Goal: Check status: Check status

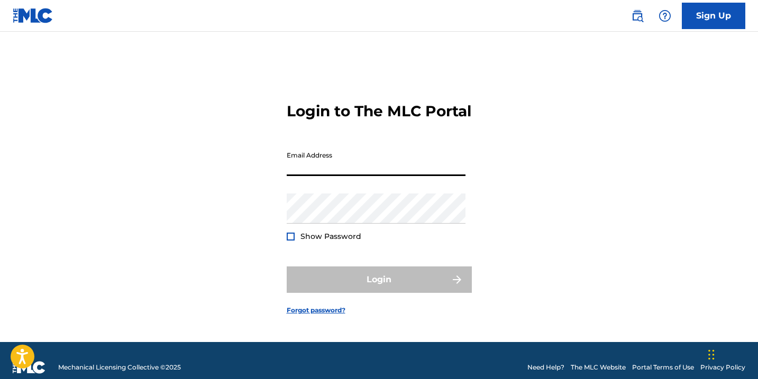
type input "[EMAIL_ADDRESS][DOMAIN_NAME]"
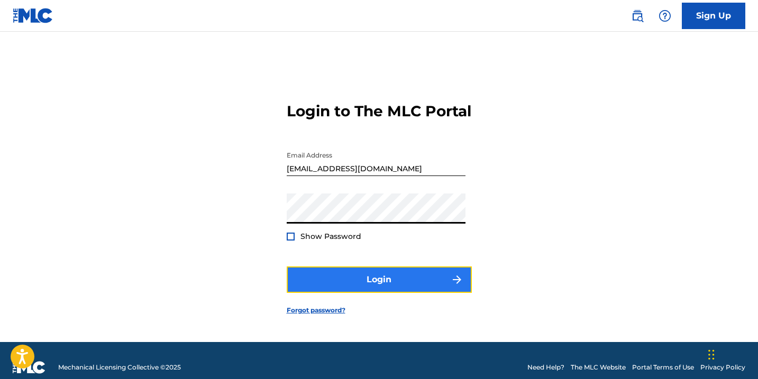
click at [339, 289] on button "Login" at bounding box center [379, 279] width 185 height 26
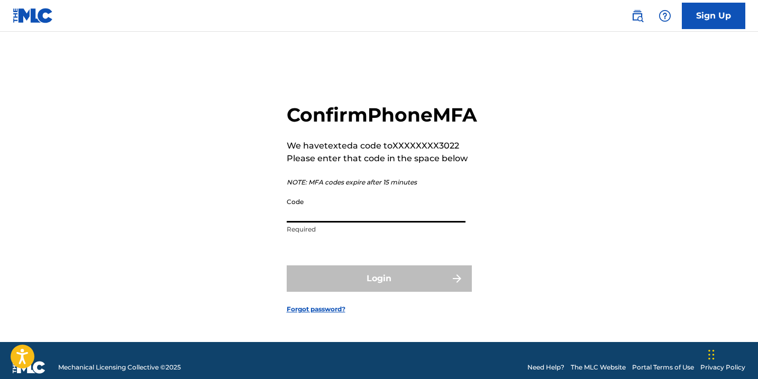
click at [348, 223] on input "Code" at bounding box center [376, 207] width 179 height 30
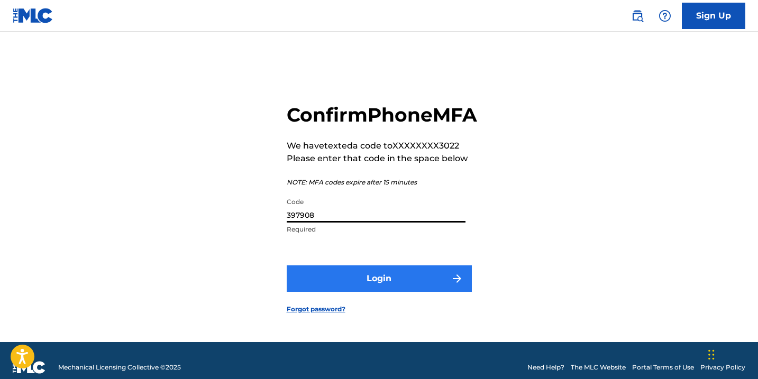
type input "397908"
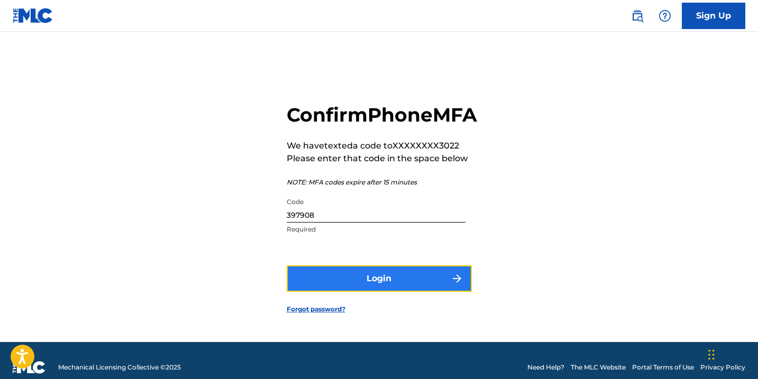
click at [396, 285] on button "Login" at bounding box center [379, 278] width 185 height 26
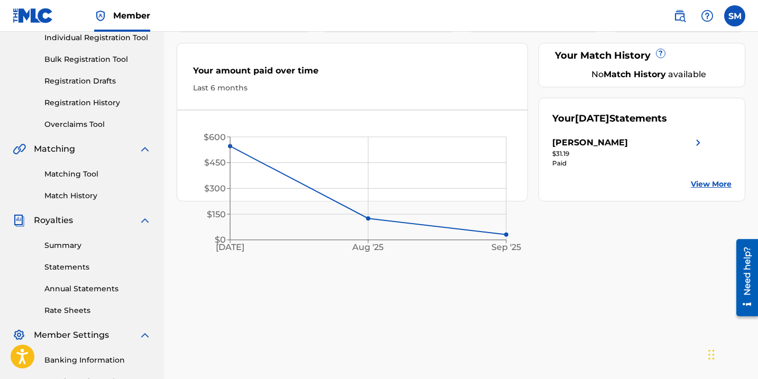
scroll to position [149, 0]
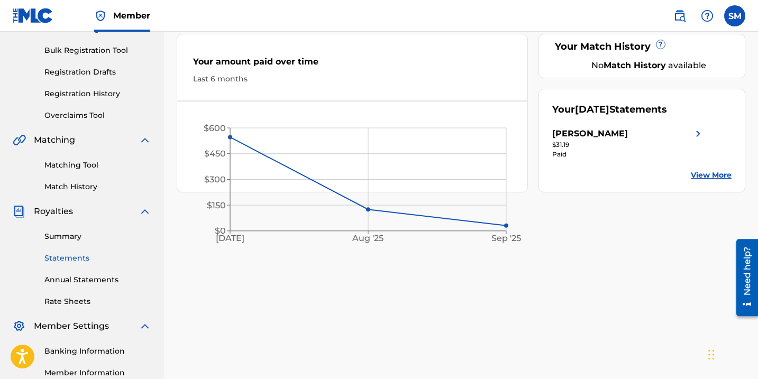
click at [63, 254] on link "Statements" at bounding box center [97, 258] width 107 height 11
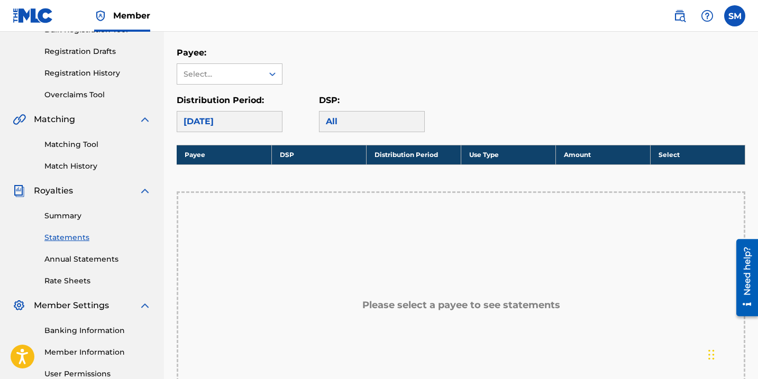
scroll to position [178, 0]
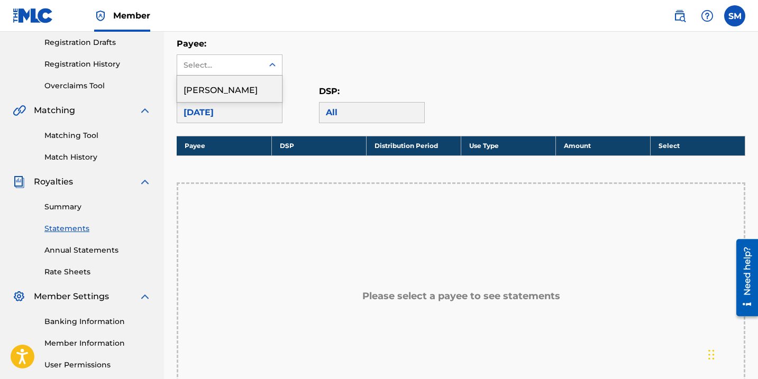
click at [257, 62] on div "Select..." at bounding box center [220, 65] width 86 height 20
click at [253, 87] on div "[PERSON_NAME]" at bounding box center [229, 89] width 105 height 26
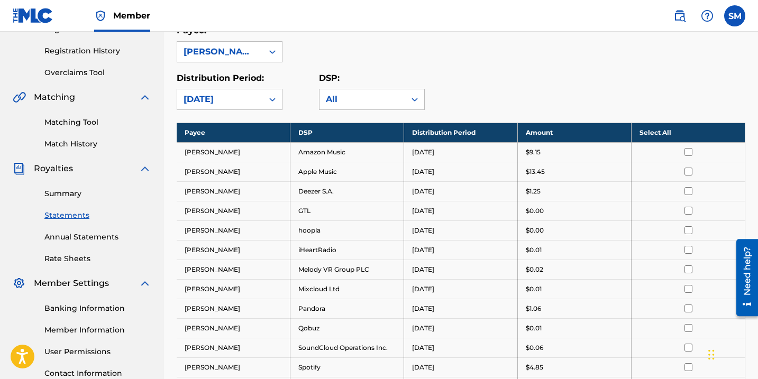
scroll to position [188, 0]
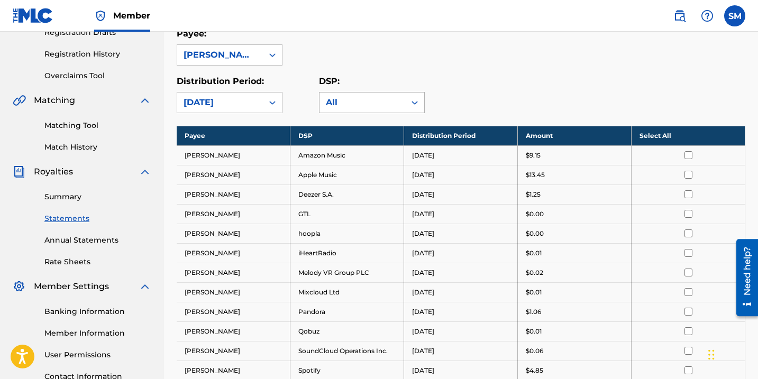
click at [352, 99] on div "All" at bounding box center [362, 102] width 73 height 13
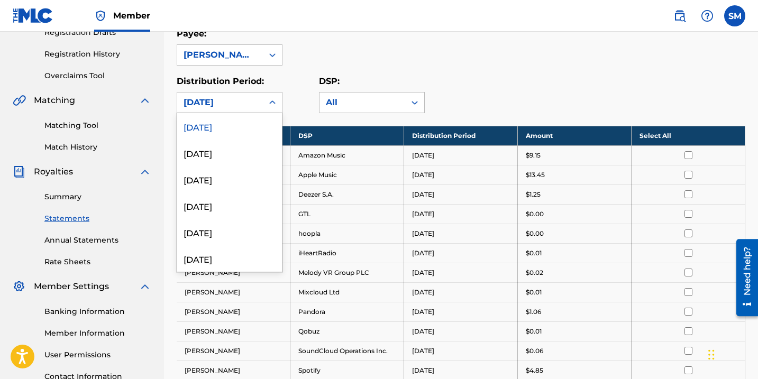
click at [244, 103] on div "[DATE]" at bounding box center [219, 102] width 73 height 13
click at [238, 150] on div "[DATE]" at bounding box center [229, 153] width 105 height 26
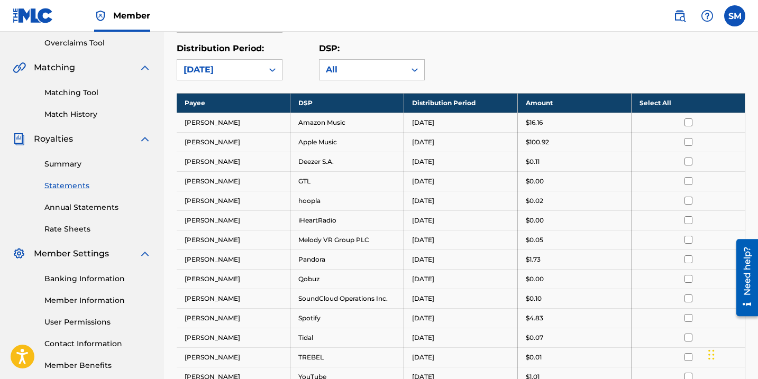
scroll to position [219, 0]
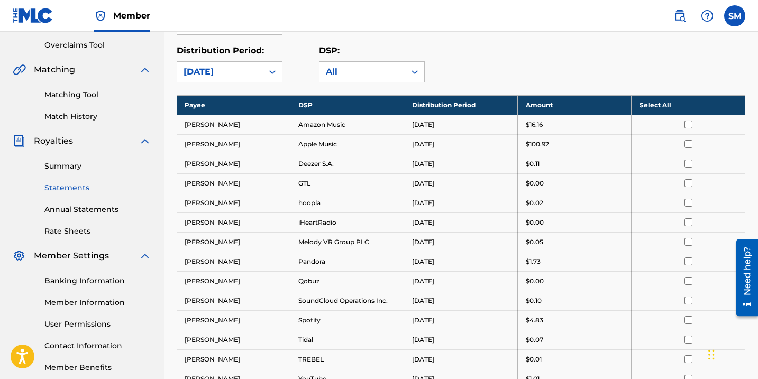
click at [244, 76] on div "[DATE]" at bounding box center [219, 72] width 73 height 13
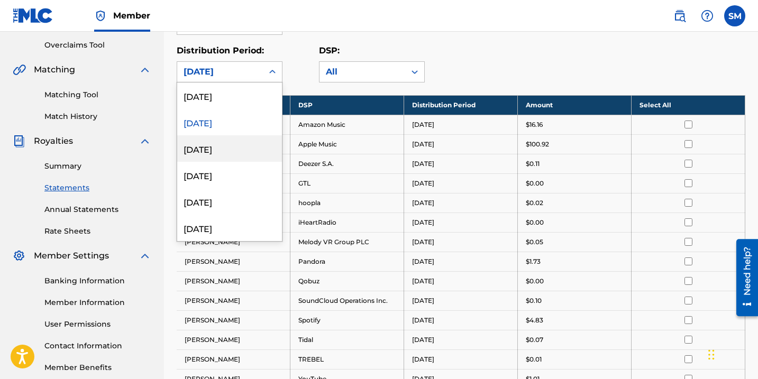
click at [235, 149] on div "[DATE]" at bounding box center [229, 148] width 105 height 26
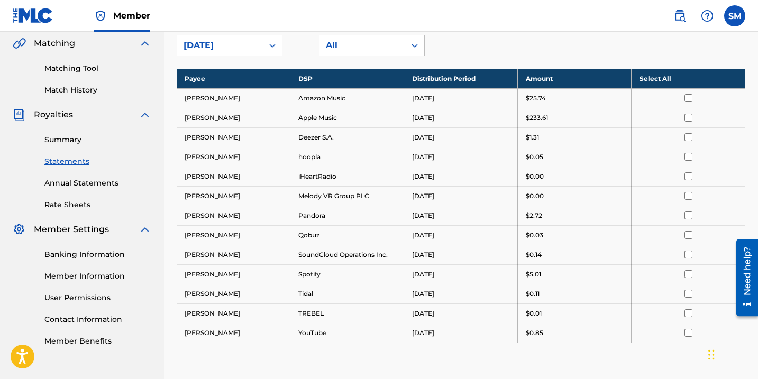
scroll to position [244, 0]
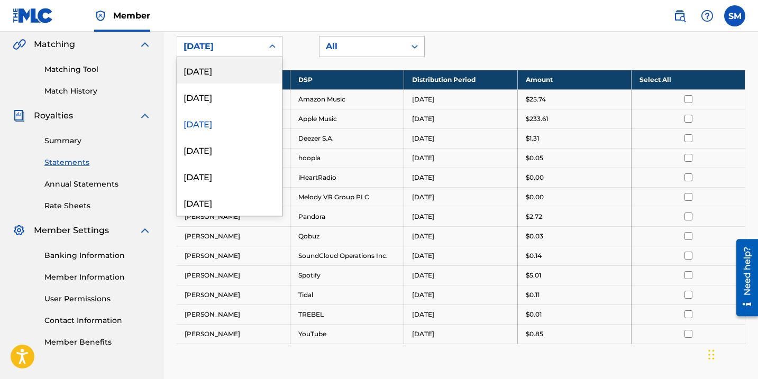
click at [261, 41] on div "[DATE]" at bounding box center [220, 46] width 86 height 20
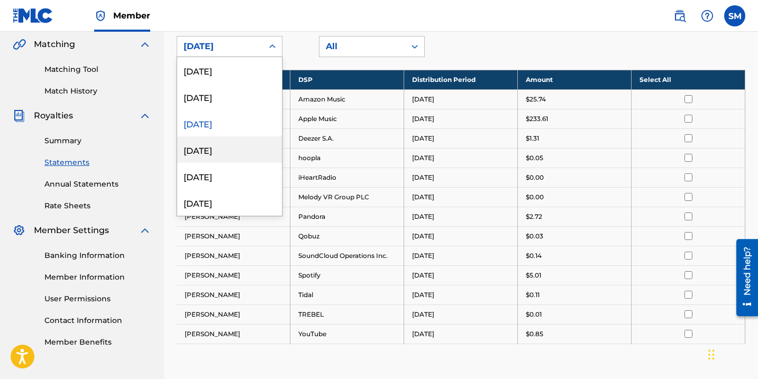
click at [231, 147] on div "[DATE]" at bounding box center [229, 149] width 105 height 26
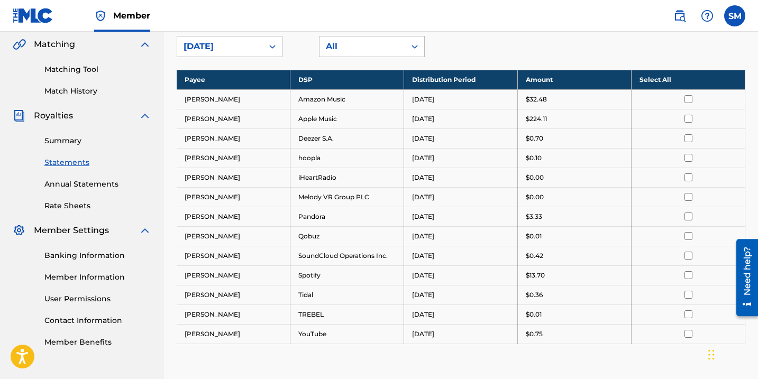
click at [258, 43] on div "[DATE]" at bounding box center [220, 46] width 86 height 20
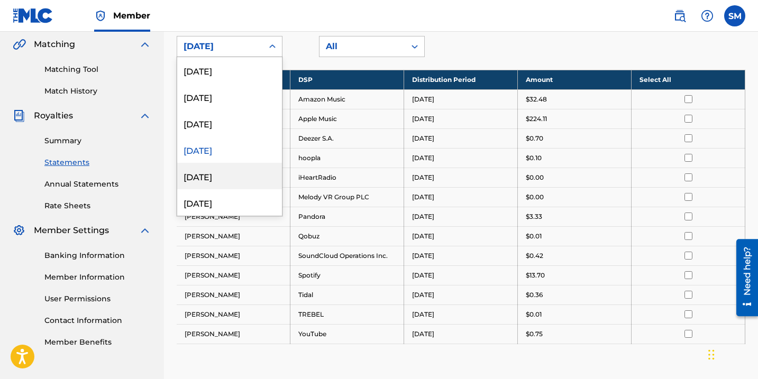
click at [233, 171] on div "[DATE]" at bounding box center [229, 176] width 105 height 26
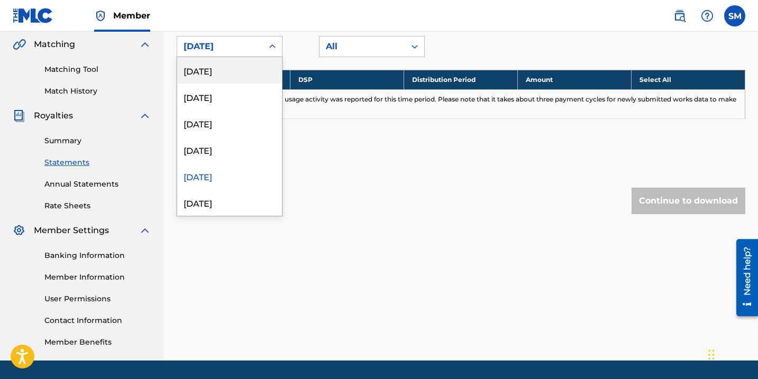
click at [257, 42] on div "[DATE]" at bounding box center [220, 46] width 86 height 20
click at [252, 72] on div "[DATE]" at bounding box center [229, 70] width 105 height 26
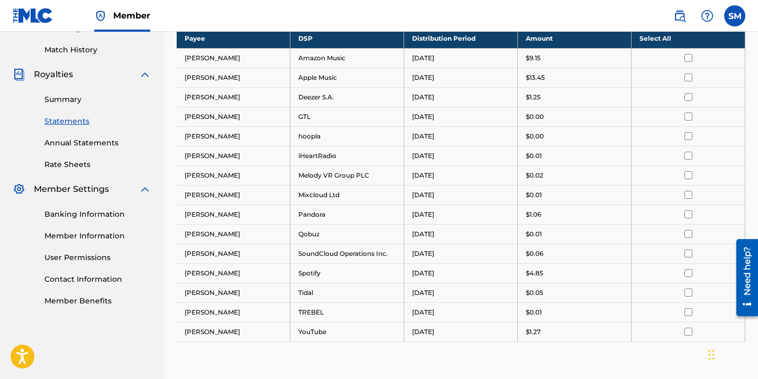
scroll to position [289, 0]
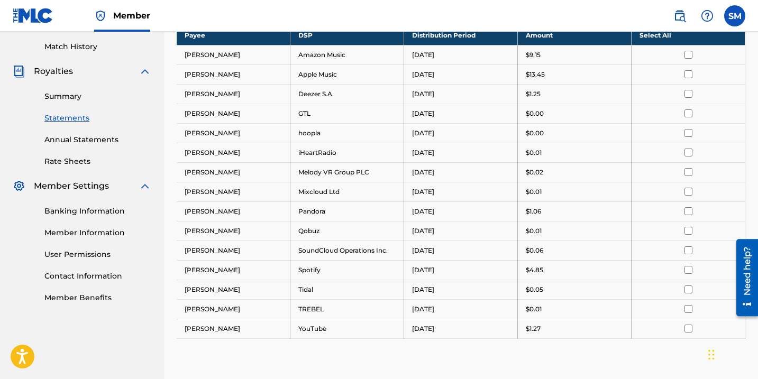
click at [96, 203] on div "Banking Information Member Information User Permissions Contact Information Mem…" at bounding box center [82, 247] width 139 height 111
click at [100, 215] on link "Banking Information" at bounding box center [97, 211] width 107 height 11
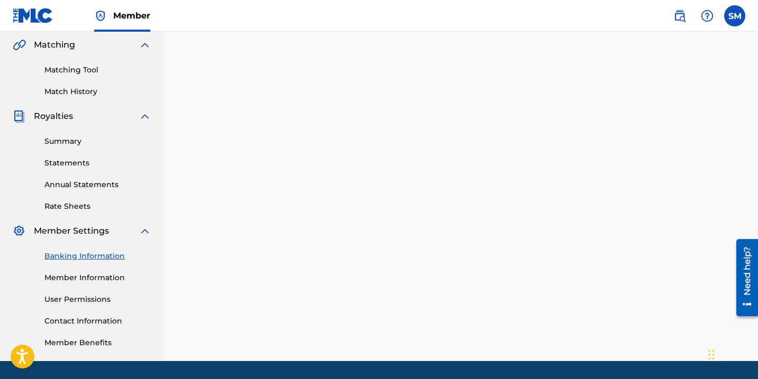
scroll to position [243, 0]
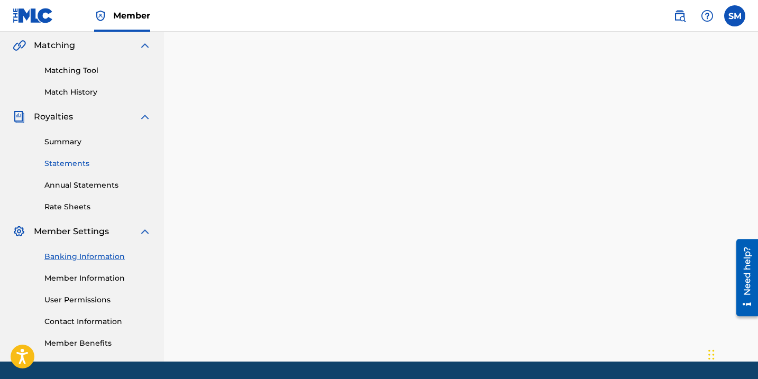
click at [86, 168] on link "Statements" at bounding box center [97, 163] width 107 height 11
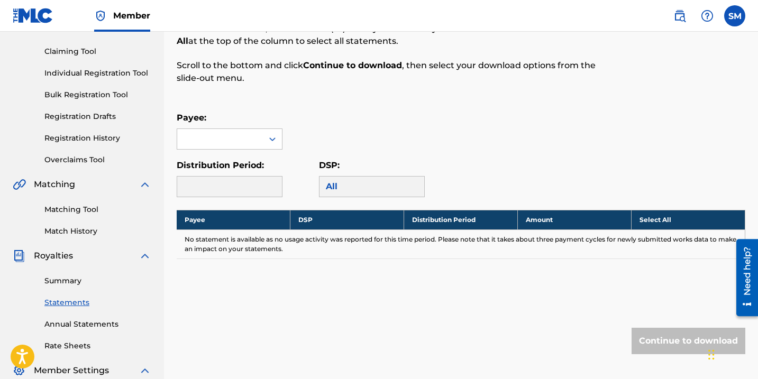
scroll to position [136, 0]
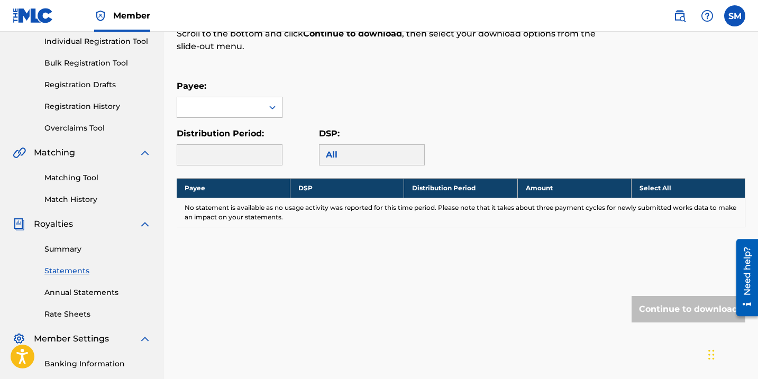
click at [263, 104] on div at bounding box center [272, 107] width 19 height 19
click at [259, 131] on div "[PERSON_NAME]" at bounding box center [229, 131] width 105 height 26
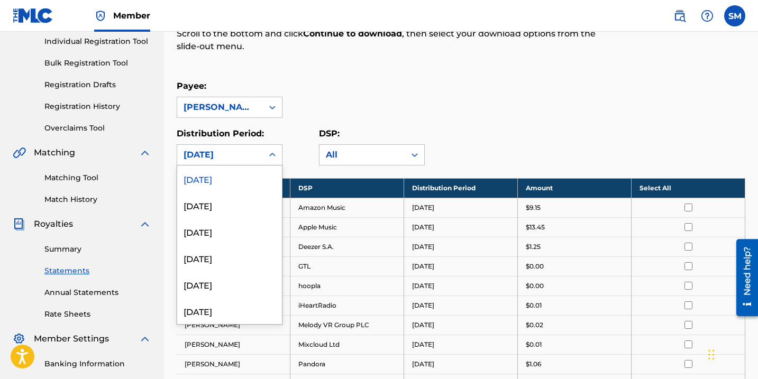
click at [273, 157] on icon at bounding box center [272, 155] width 11 height 11
click at [382, 148] on div "All" at bounding box center [362, 155] width 86 height 20
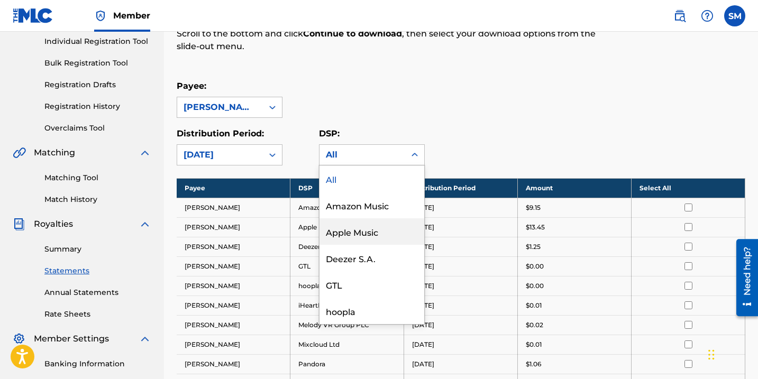
click at [370, 237] on div "Apple Music" at bounding box center [371, 231] width 105 height 26
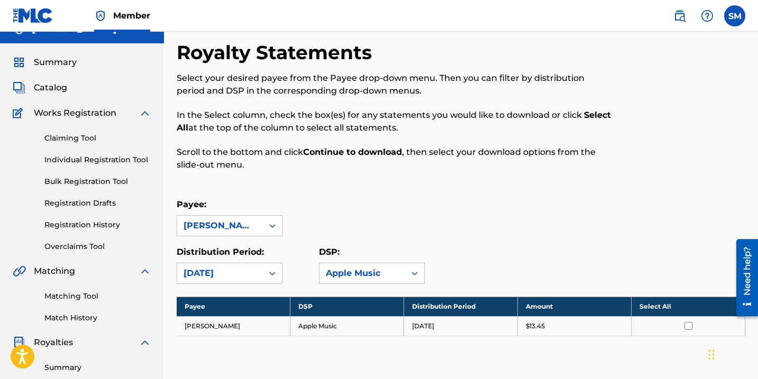
scroll to position [0, 0]
